Goal: Task Accomplishment & Management: Use online tool/utility

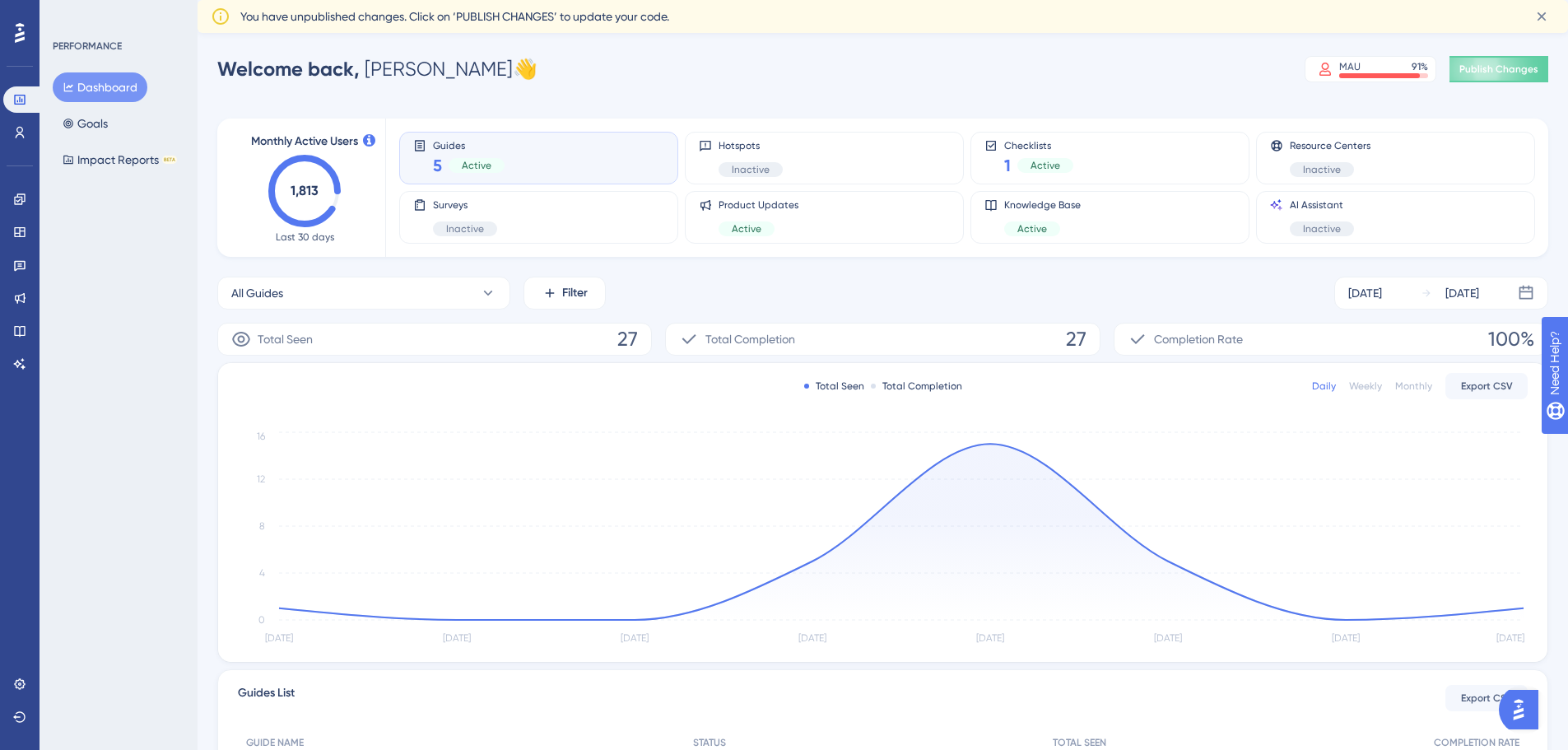
drag, startPoint x: 82, startPoint y: 495, endPoint x: 77, endPoint y: 381, distance: 114.1
click at [82, 495] on div "PERFORMANCE Dashboard Goals Impact Reports BETA" at bounding box center [118, 375] width 158 height 750
click at [23, 326] on icon at bounding box center [19, 330] width 11 height 11
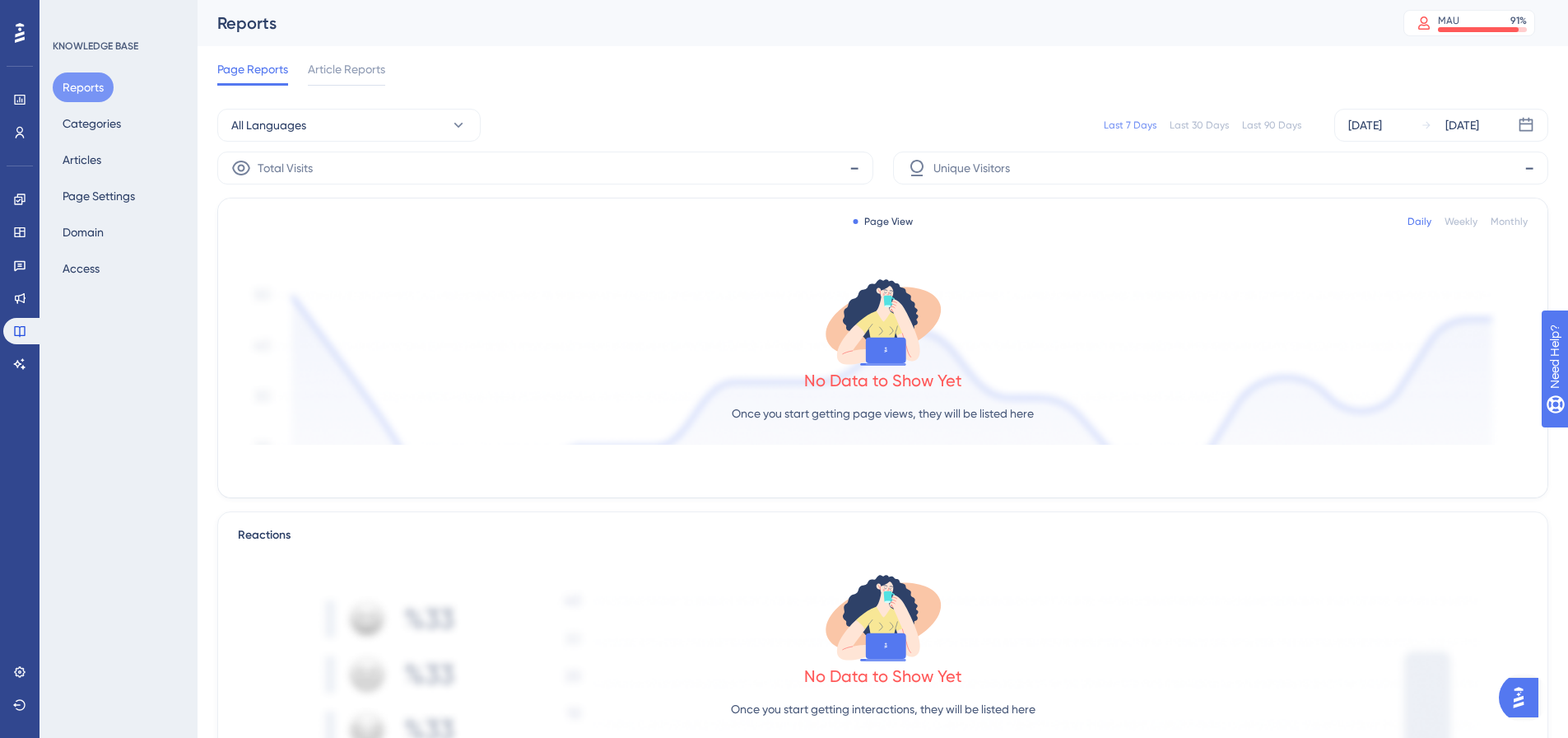
click at [17, 280] on div "Engagement Widgets Feedback Product Updates Knowledge Base AI Assistant" at bounding box center [20, 281] width 33 height 191
click at [20, 266] on icon at bounding box center [20, 266] width 12 height 11
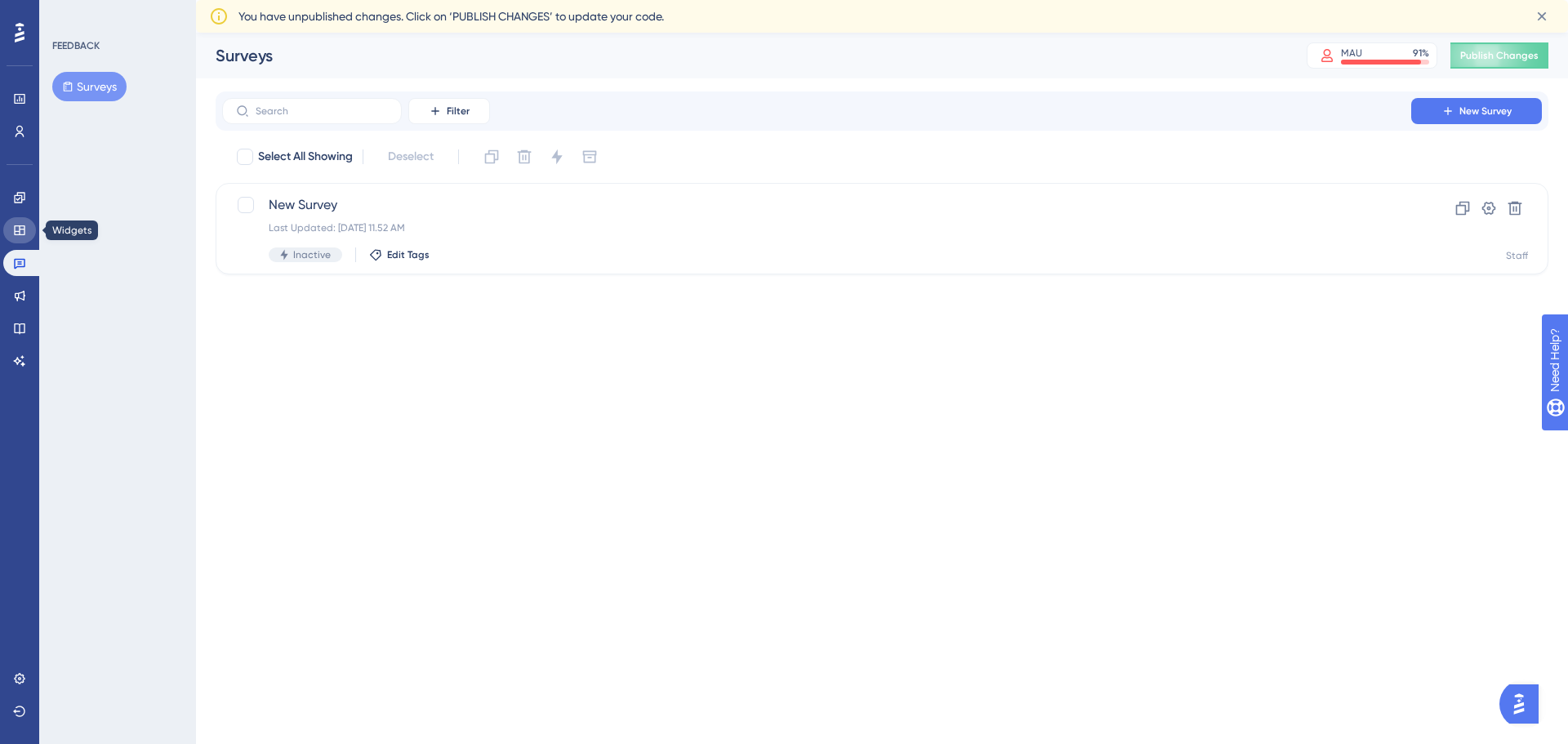
click at [20, 233] on icon at bounding box center [19, 230] width 11 height 10
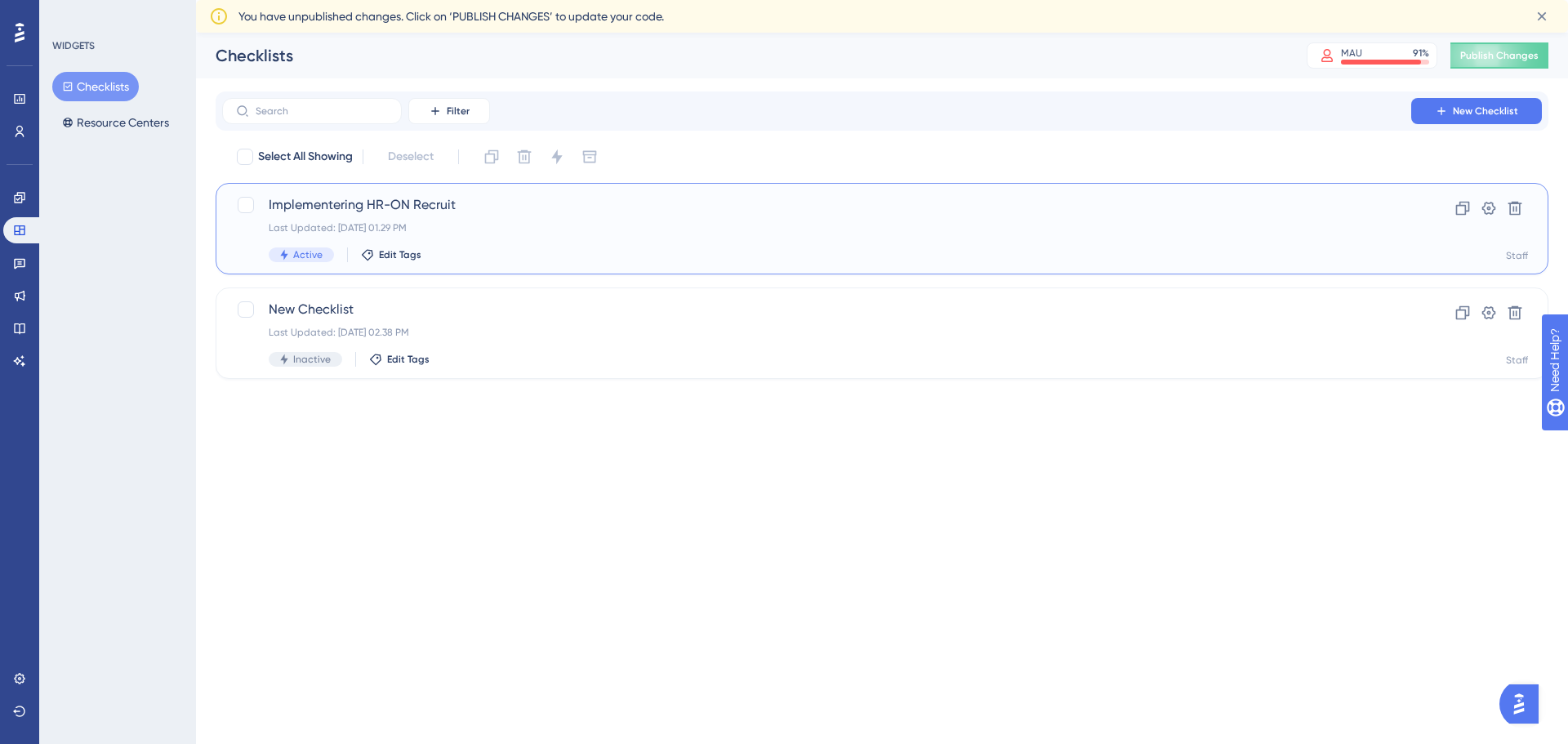
click at [407, 201] on span "Implementering HR-ON Recruit" at bounding box center [816, 205] width 1096 height 20
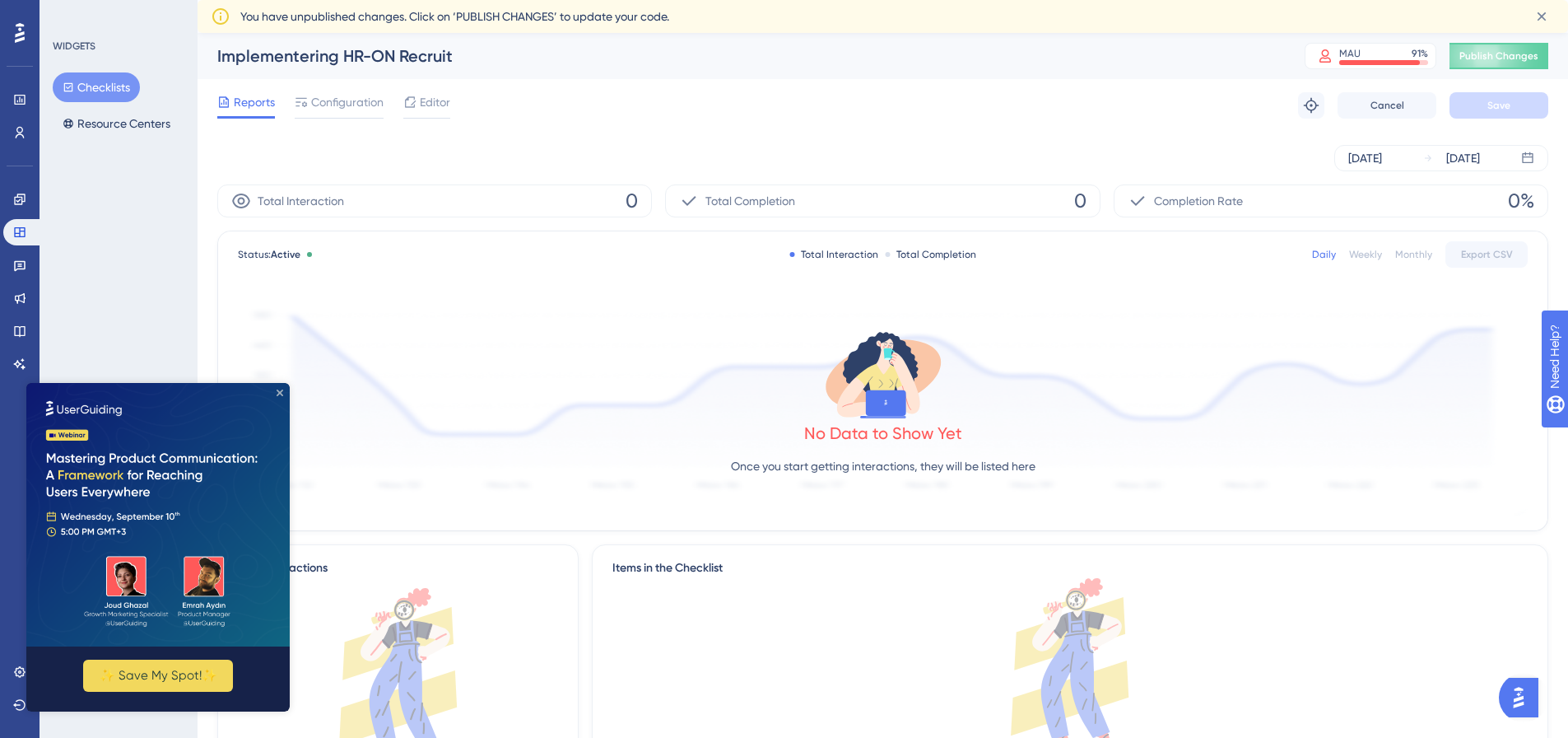
click at [281, 393] on icon "Close Preview" at bounding box center [280, 393] width 7 height 7
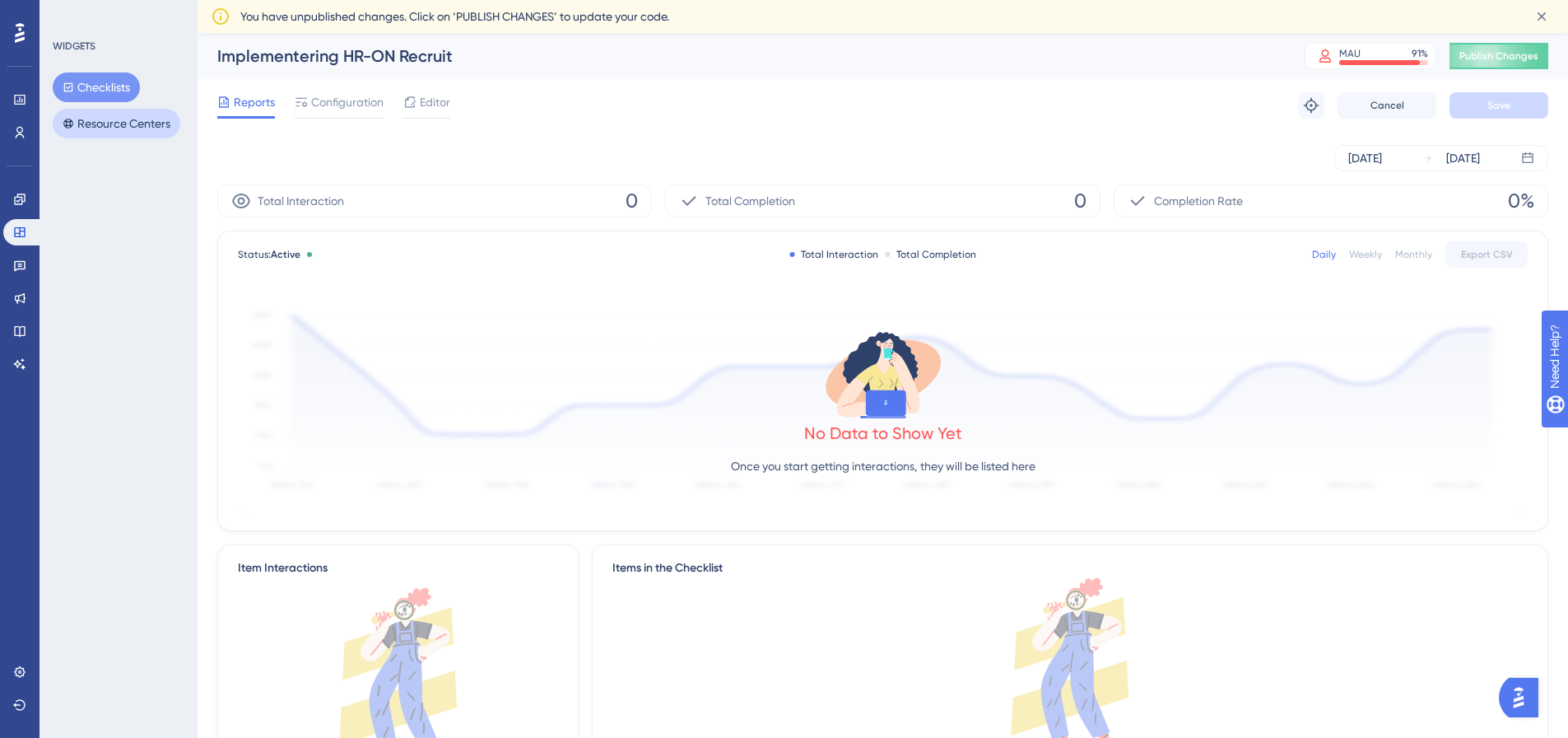
click at [102, 126] on button "Resource Centers" at bounding box center [116, 123] width 127 height 30
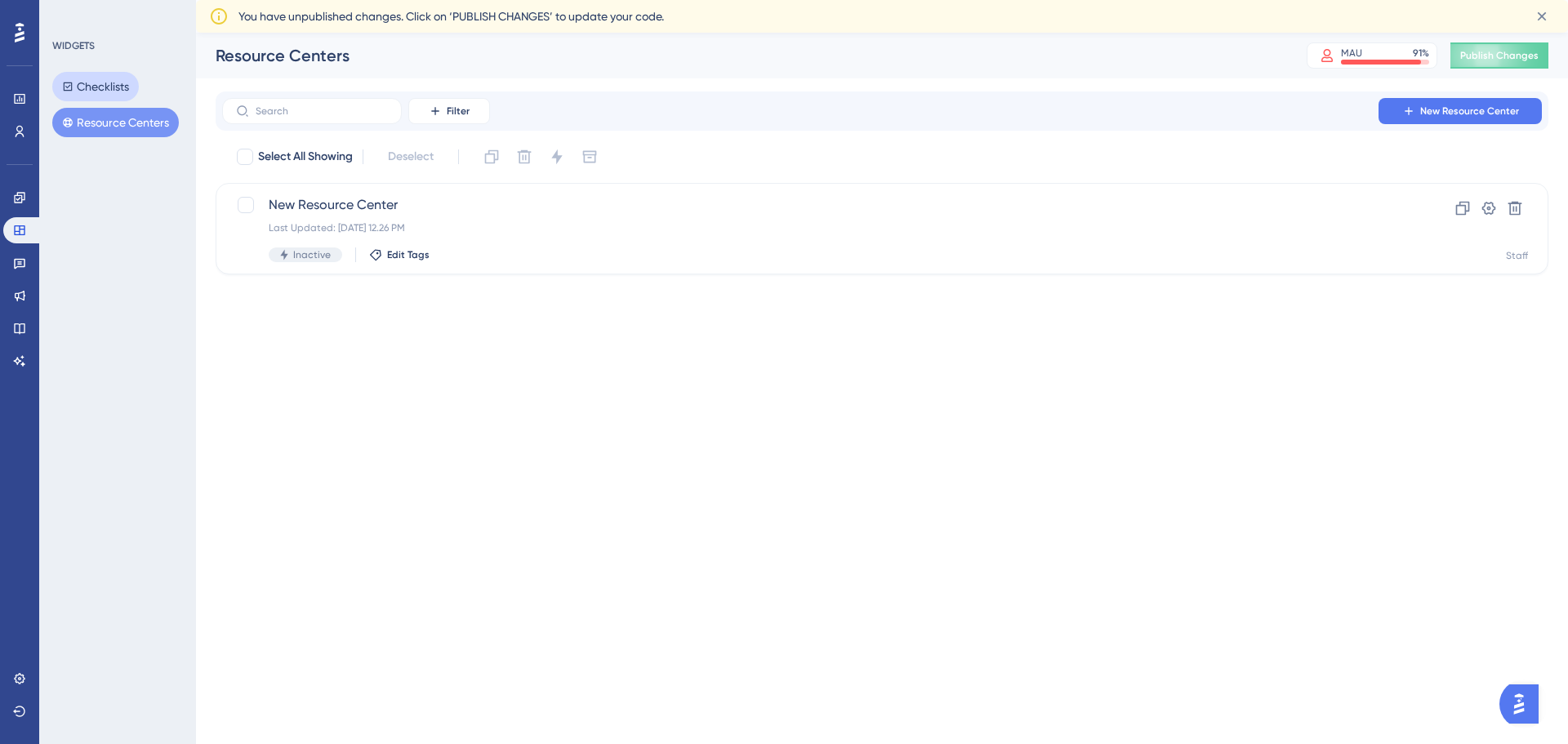
drag, startPoint x: 115, startPoint y: 84, endPoint x: 109, endPoint y: 91, distance: 9.2
click at [114, 85] on button "Checklists" at bounding box center [95, 87] width 87 height 30
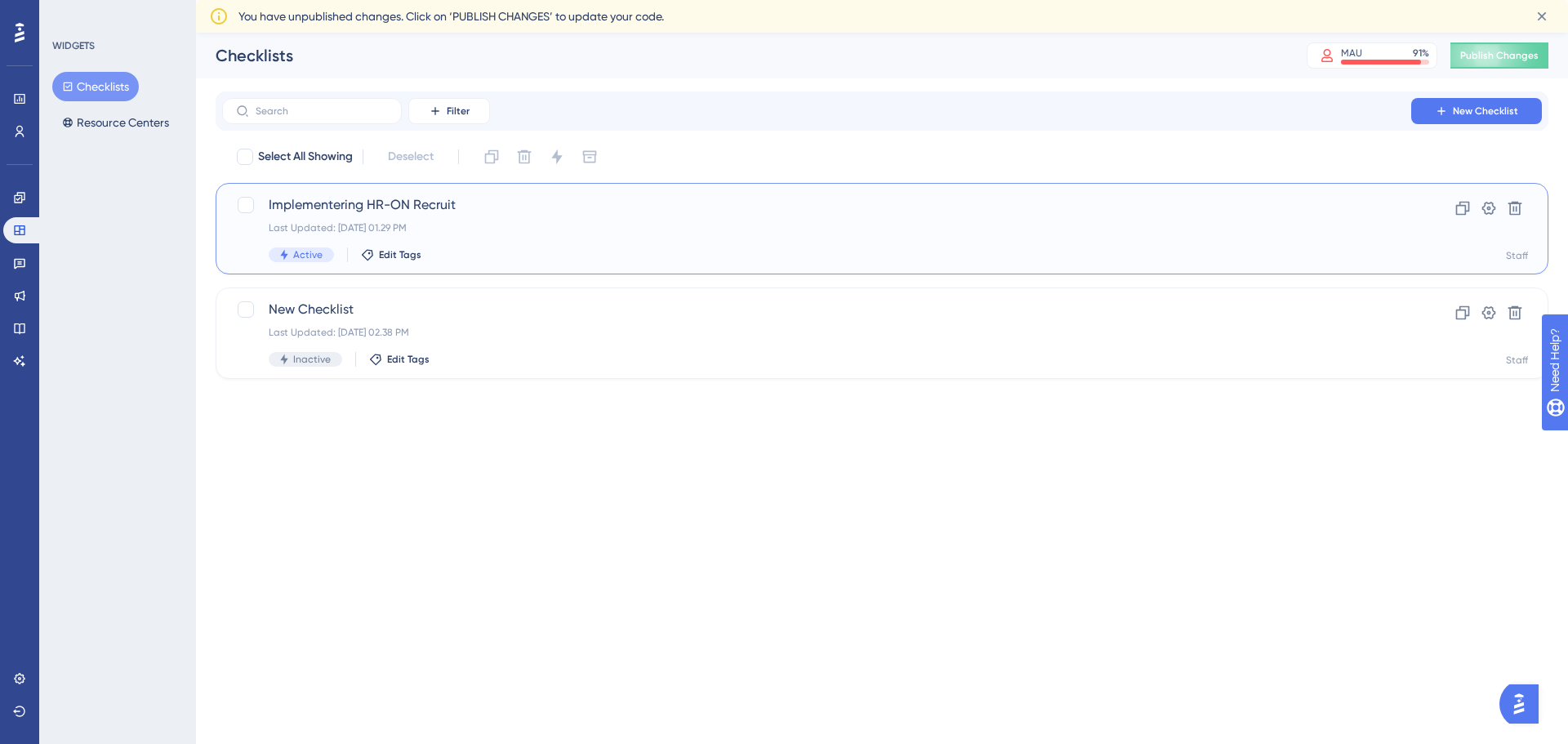
click at [408, 210] on span "Implementering HR-ON Recruit" at bounding box center [816, 205] width 1096 height 20
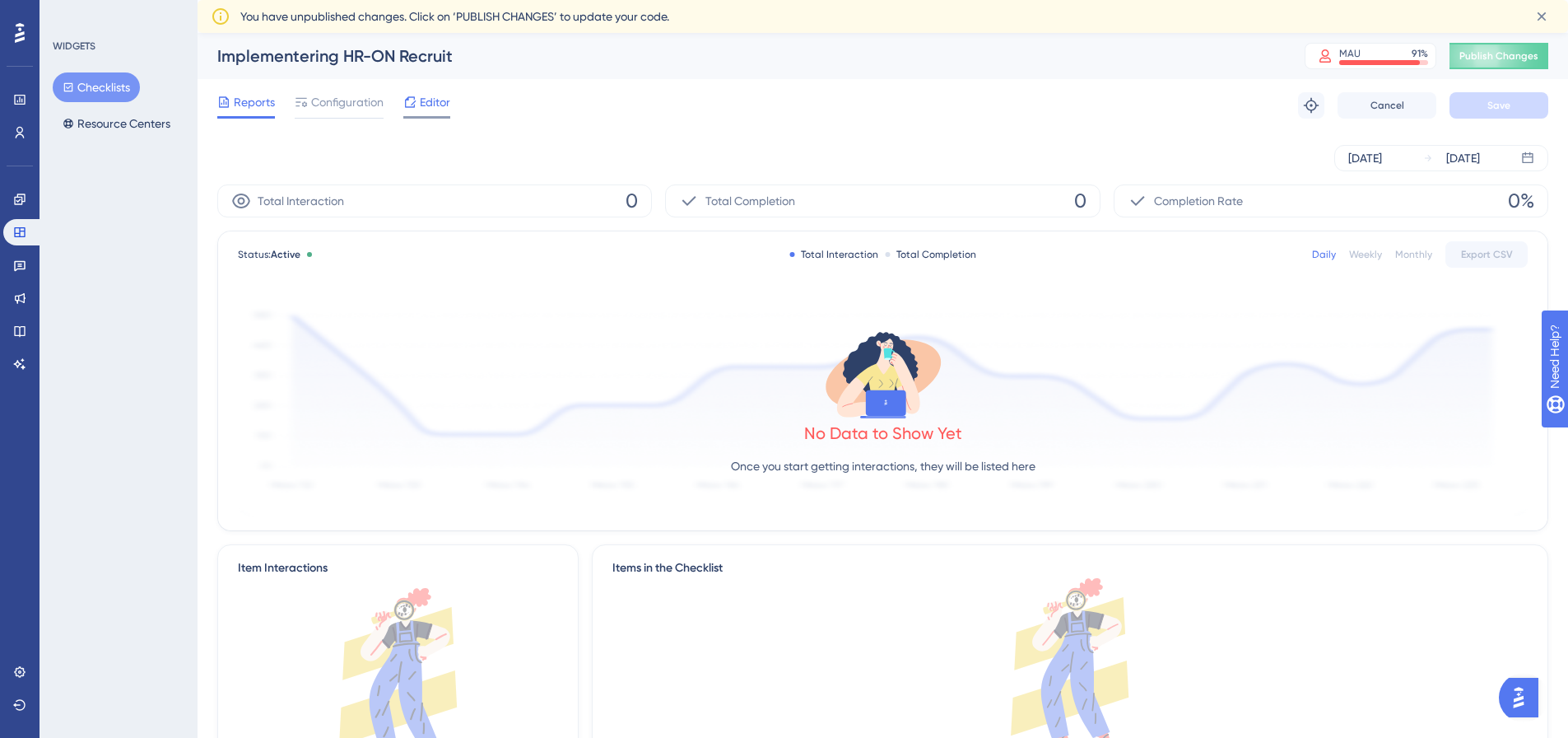
click at [431, 108] on span "Editor" at bounding box center [435, 102] width 31 height 20
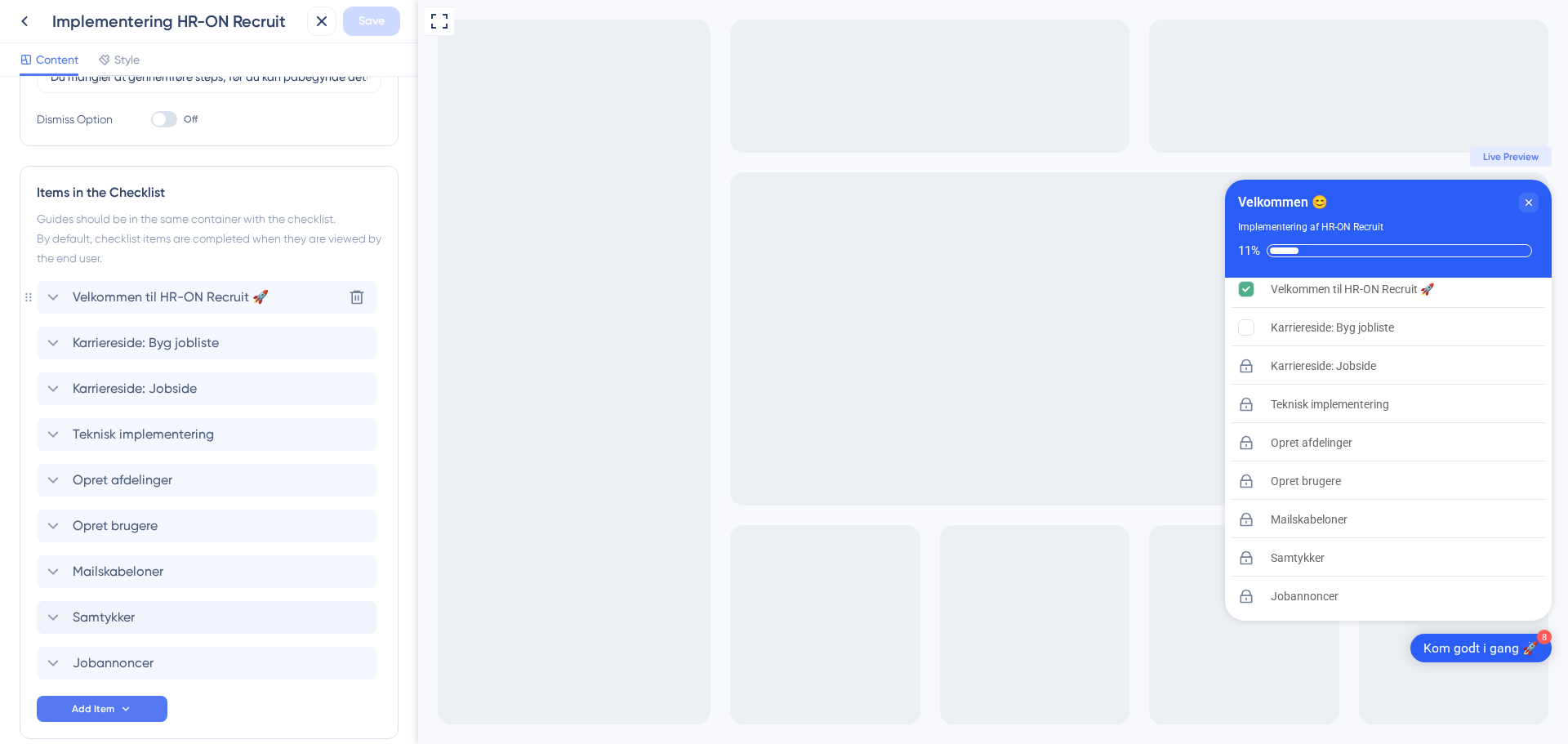
scroll to position [408, 0]
